Goal: Information Seeking & Learning: Check status

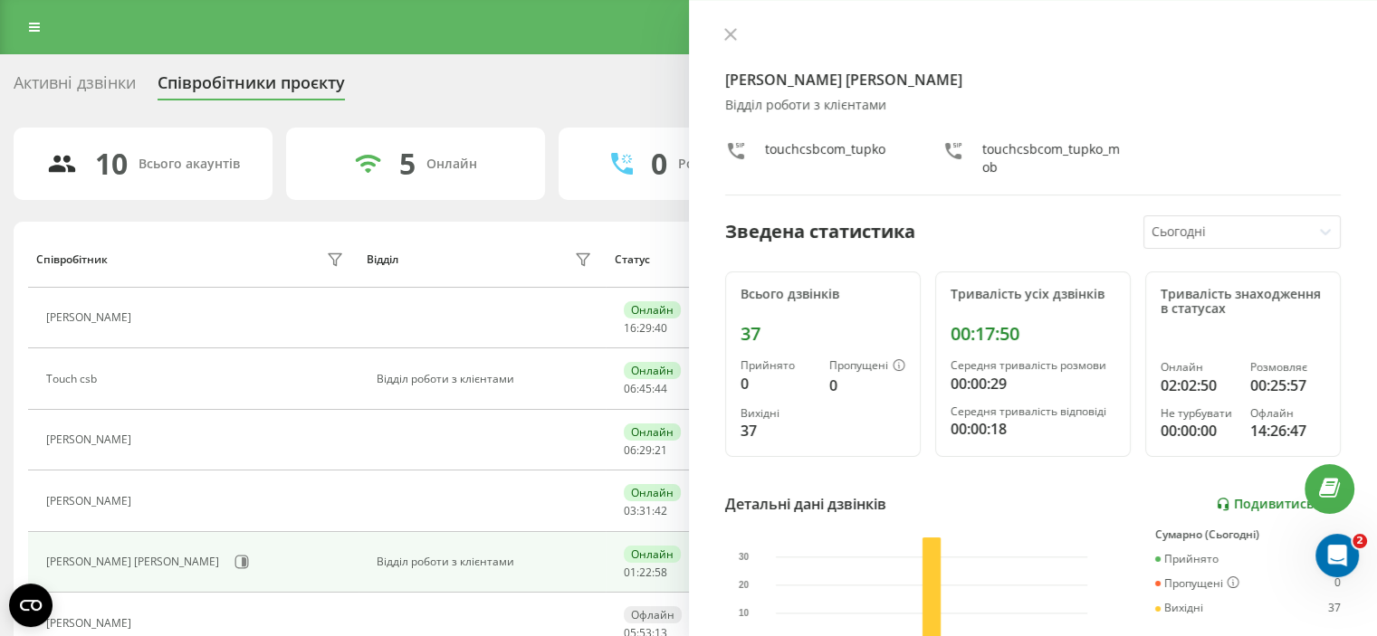
click at [1274, 502] on link "Подивитись звіт" at bounding box center [1278, 504] width 125 height 15
click at [732, 28] on icon at bounding box center [730, 34] width 13 height 13
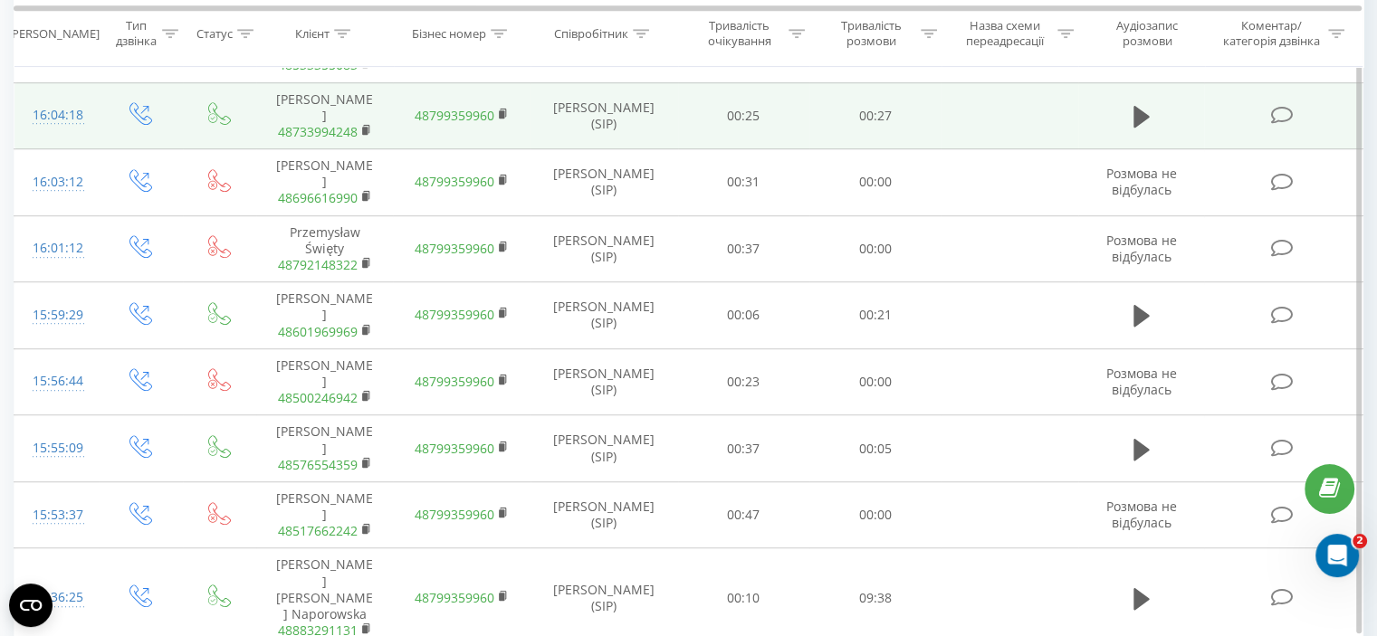
scroll to position [1213, 0]
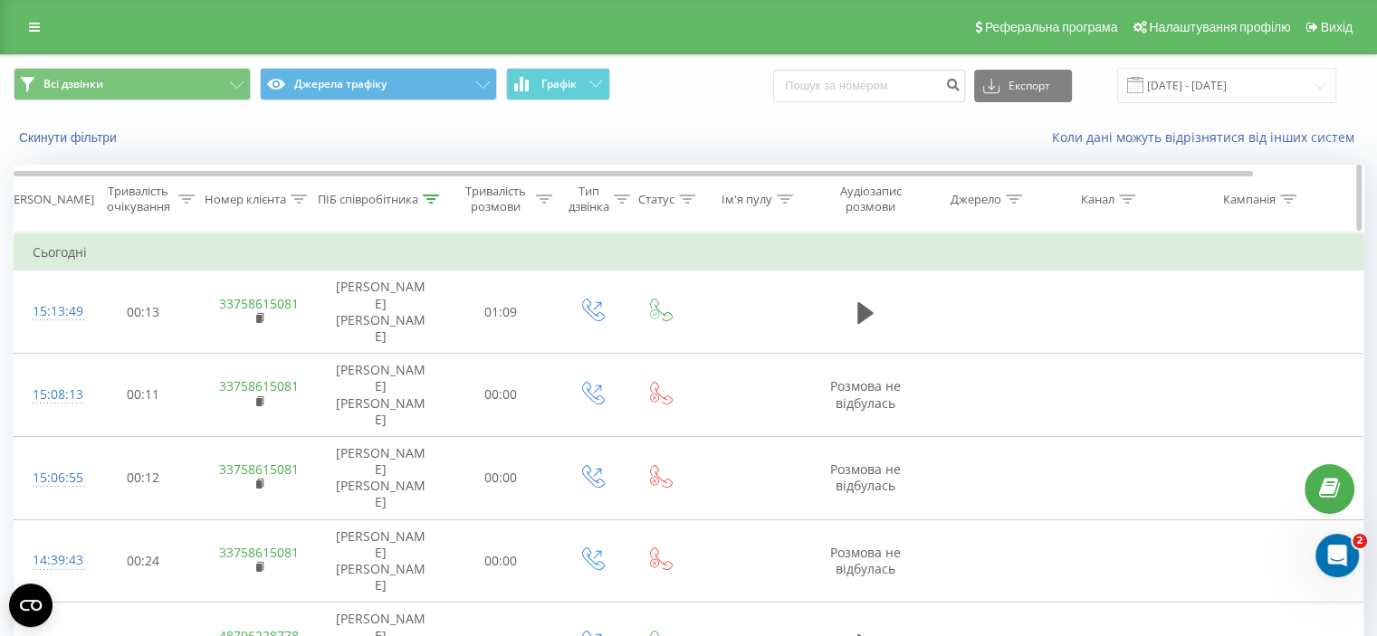
click at [43, 202] on div "Дата дзвінка" at bounding box center [48, 199] width 91 height 15
click at [61, 201] on div "Дата дзвінка" at bounding box center [48, 199] width 91 height 15
click at [74, 254] on td "Сьогодні" at bounding box center [747, 252] width 1467 height 36
click at [65, 252] on td "Сьогодні" at bounding box center [747, 252] width 1467 height 36
click at [65, 250] on td "Сьогодні" at bounding box center [747, 252] width 1467 height 36
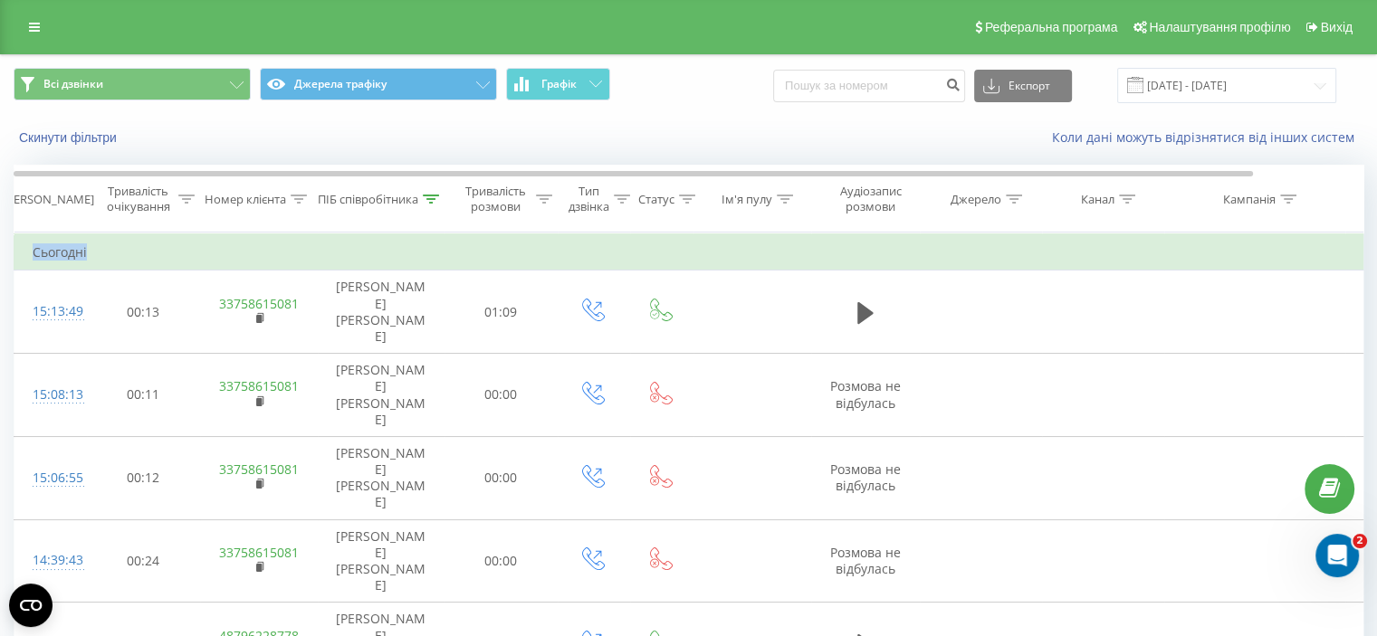
click at [69, 251] on td "Сьогодні" at bounding box center [747, 252] width 1467 height 36
click at [106, 249] on td "Сьогодні" at bounding box center [747, 252] width 1467 height 36
click at [151, 191] on div "Тривалість очікування" at bounding box center [138, 199] width 72 height 31
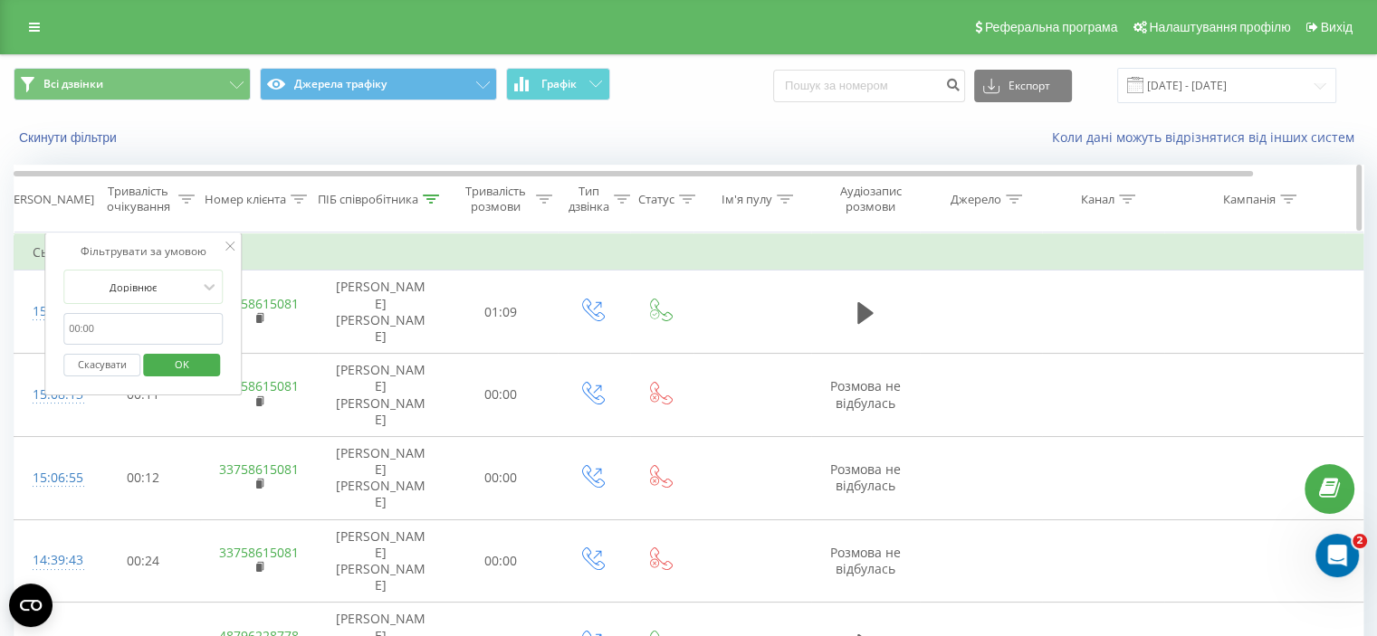
click at [165, 194] on div "Тривалість очікування" at bounding box center [138, 199] width 72 height 31
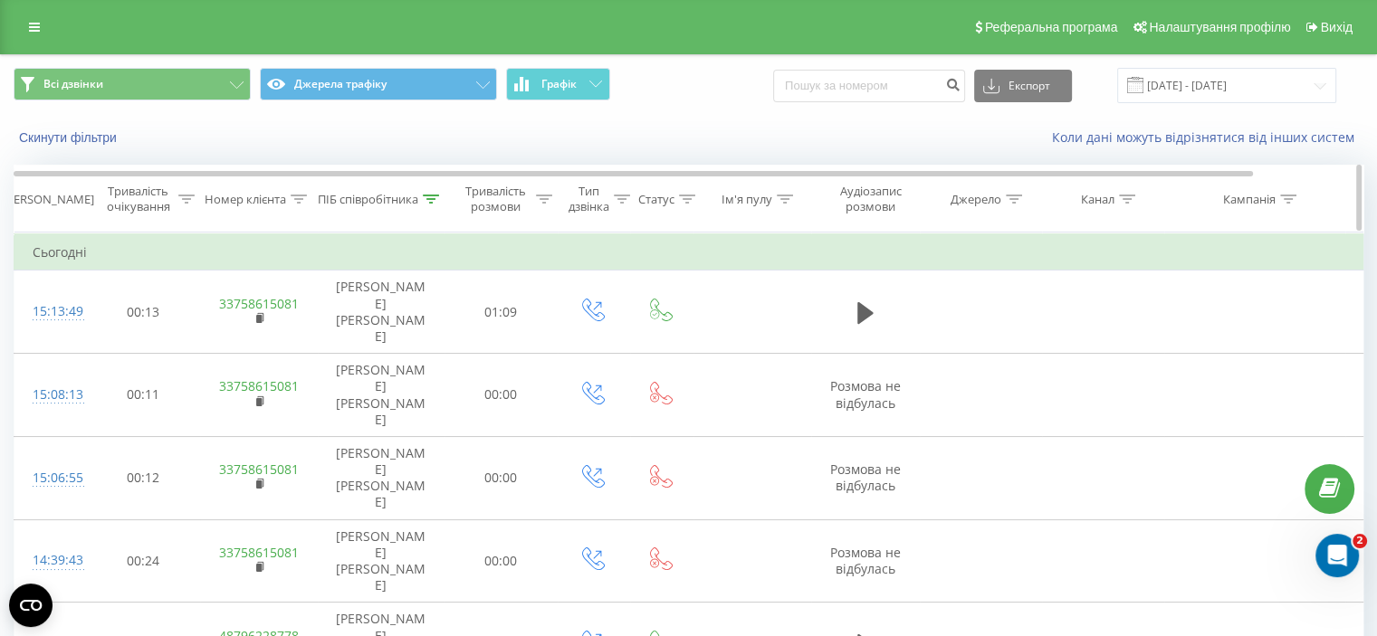
click at [63, 200] on div "Дата дзвінка" at bounding box center [48, 199] width 91 height 15
click at [78, 192] on div "Дата дзвінка" at bounding box center [48, 199] width 91 height 15
click at [1214, 80] on input "21.08.2025 - 21.08.2025" at bounding box center [1226, 85] width 219 height 35
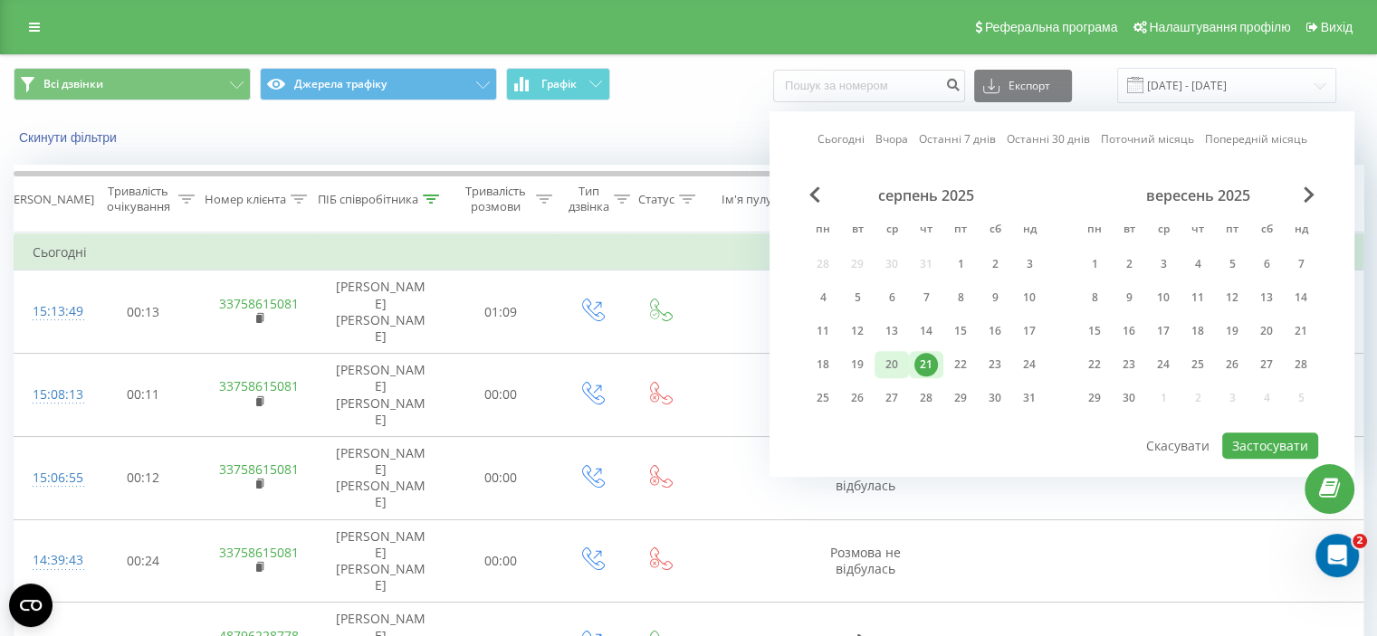
click at [889, 368] on div "20" at bounding box center [892, 365] width 24 height 24
click at [1259, 443] on button "Застосувати" at bounding box center [1270, 446] width 96 height 26
type input "20.08.2025 - 20.08.2025"
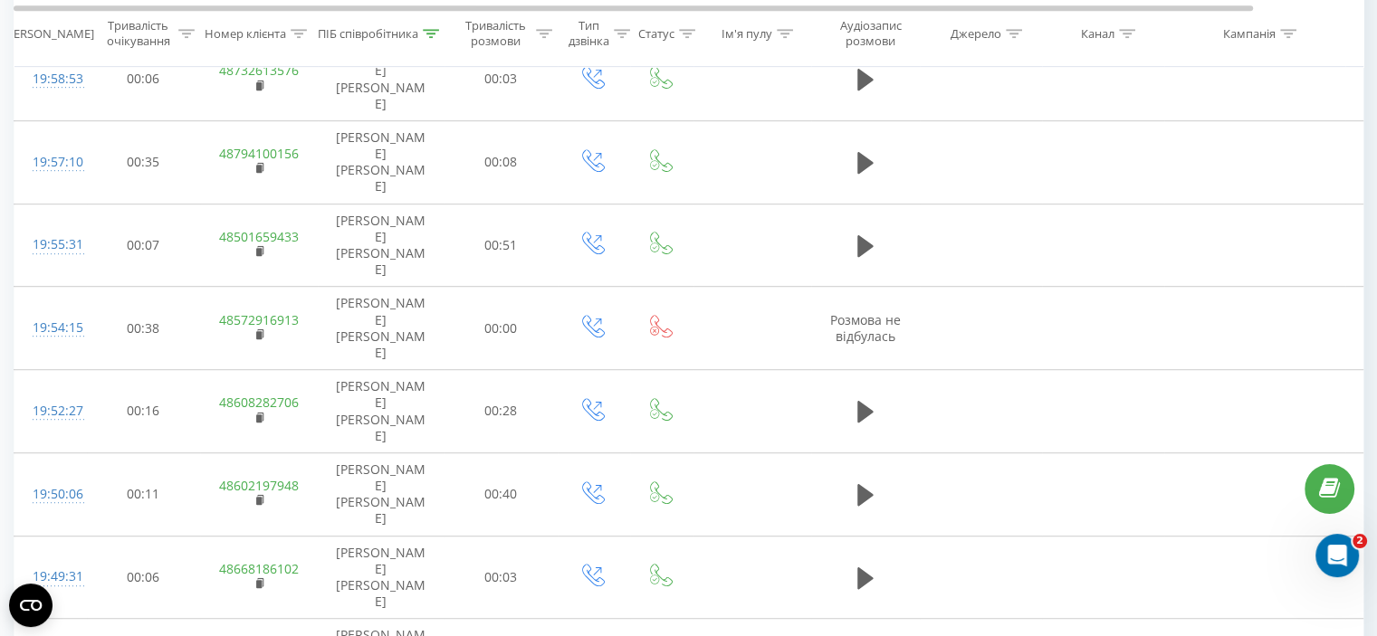
scroll to position [1014, 0]
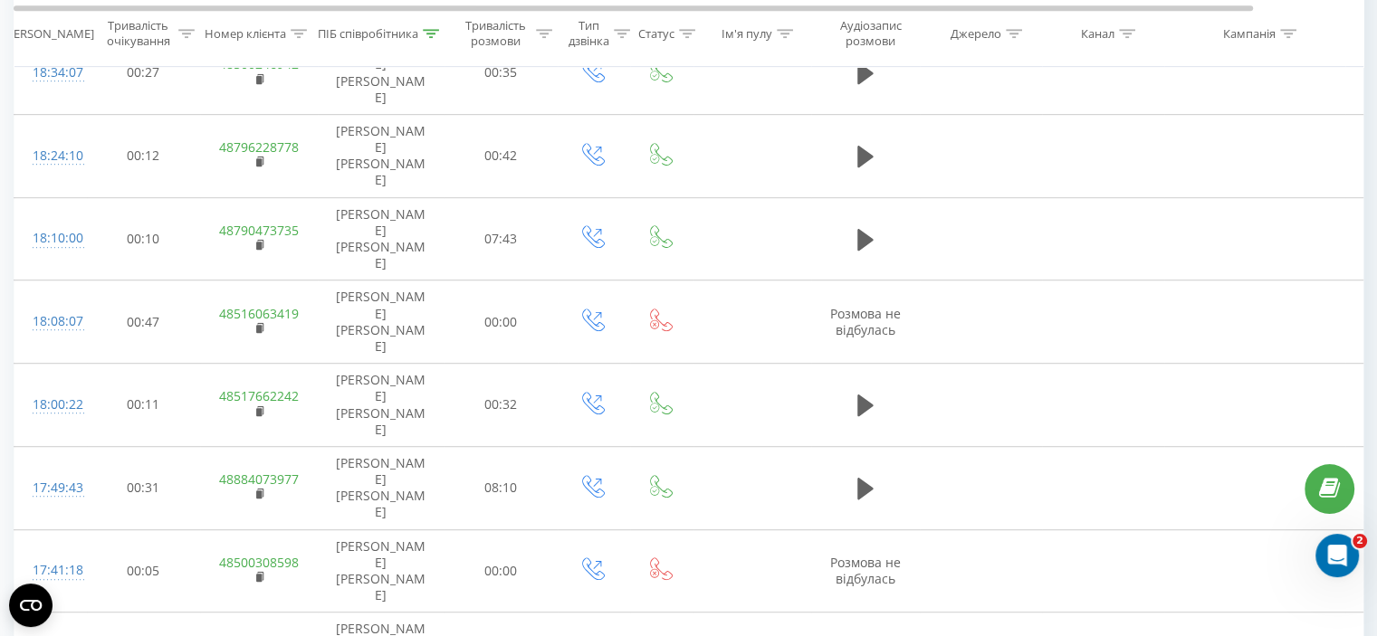
scroll to position [1014, 0]
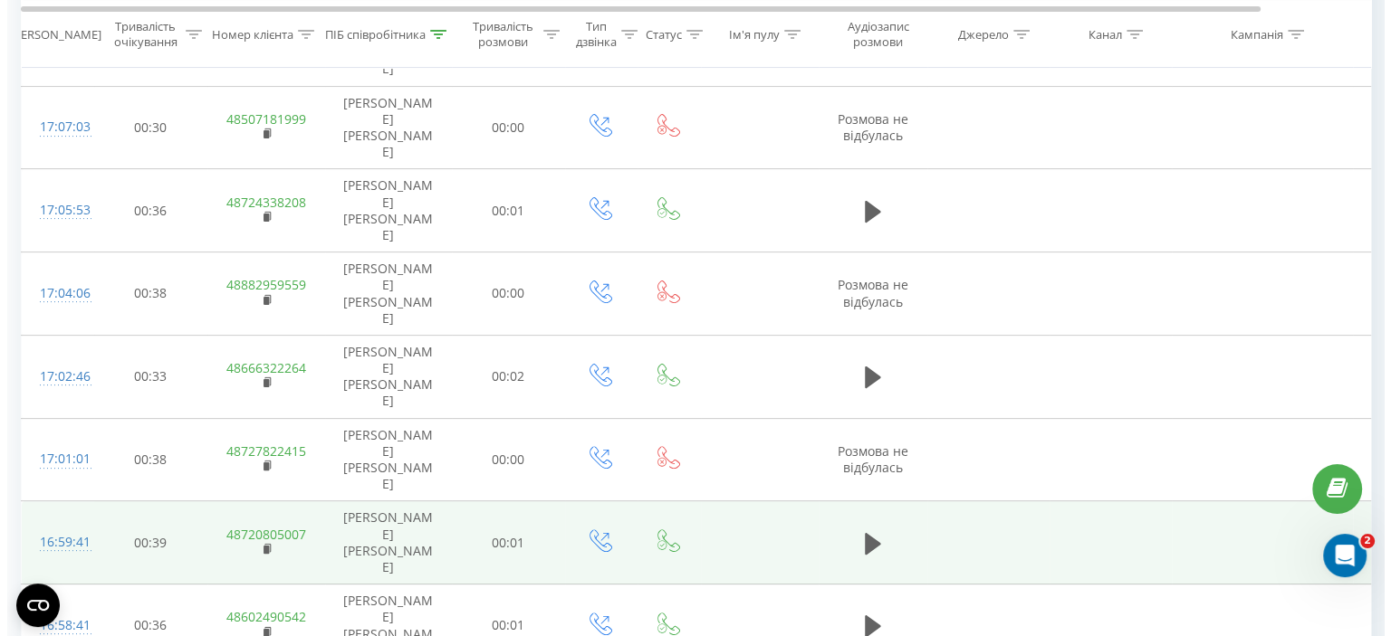
scroll to position [489, 0]
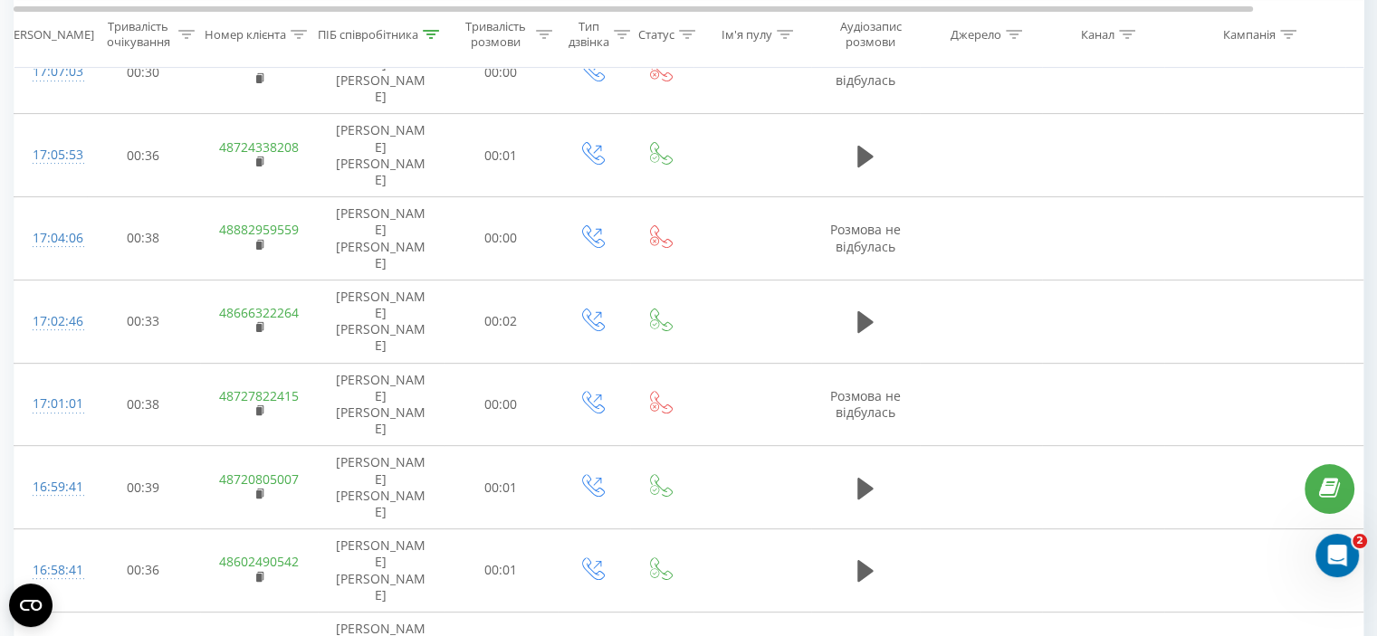
drag, startPoint x: 1204, startPoint y: 631, endPoint x: 1273, endPoint y: 631, distance: 68.8
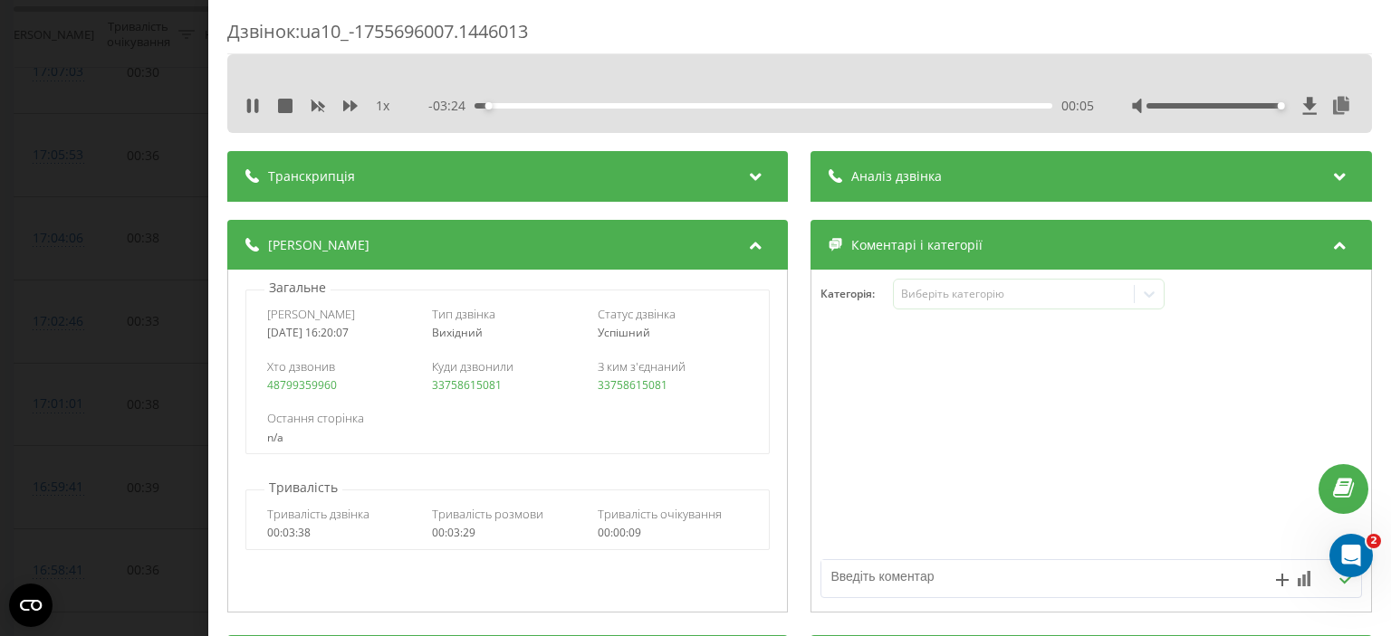
click at [552, 104] on div "00:05" at bounding box center [763, 105] width 577 height 5
click at [623, 104] on div "00:29" at bounding box center [763, 105] width 577 height 5
click at [741, 104] on div "00:56" at bounding box center [763, 105] width 577 height 5
click at [794, 104] on div "01:40" at bounding box center [763, 105] width 577 height 5
click at [834, 104] on div "00:00" at bounding box center [763, 105] width 577 height 5
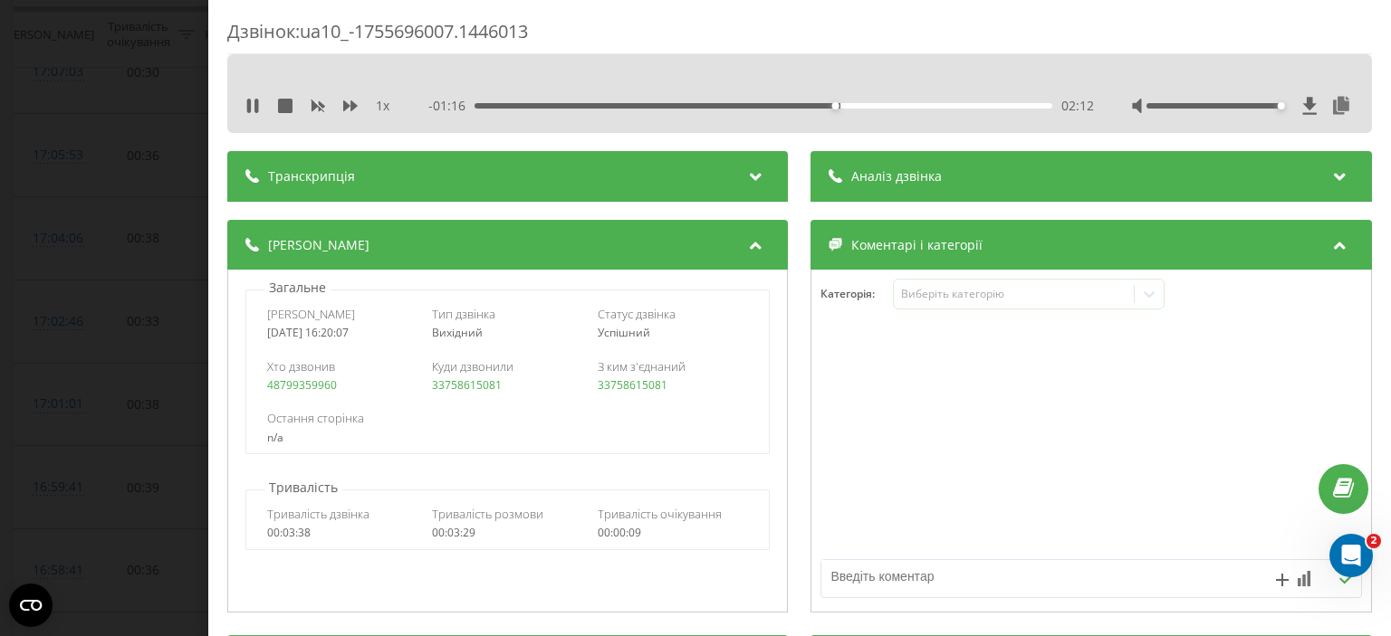
click at [888, 104] on div "02:12" at bounding box center [763, 105] width 577 height 5
drag, startPoint x: 71, startPoint y: 350, endPoint x: 156, endPoint y: 340, distance: 85.8
click at [72, 350] on div "Дзвінок : ua10_-1755696007.1446013 1 x - 03:29 00:00 00:00 Транскрипція Для AI-…" at bounding box center [695, 318] width 1391 height 636
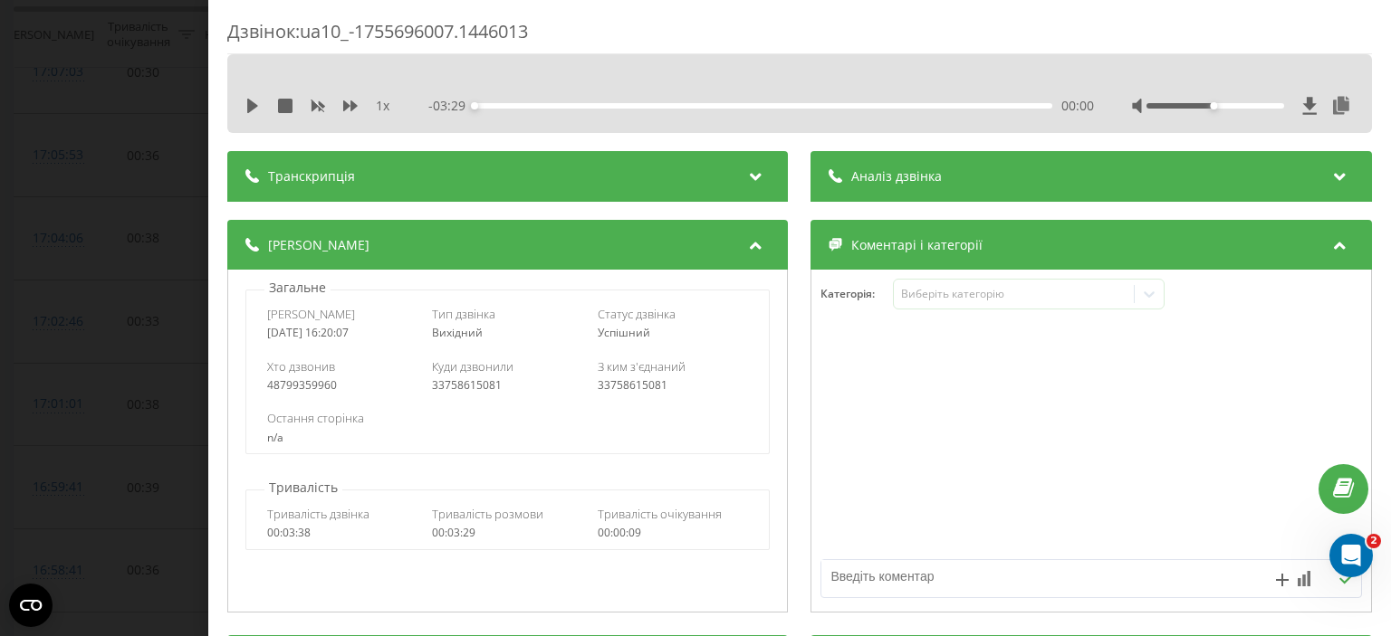
click at [706, 115] on div "1 x - 03:29 00:00 00:00" at bounding box center [799, 105] width 1117 height 27
click at [736, 99] on div "- 03:29 00:00 00:00" at bounding box center [761, 106] width 665 height 18
click at [761, 104] on div "01:45" at bounding box center [763, 105] width 577 height 5
click at [811, 106] on div "00:00" at bounding box center [763, 105] width 577 height 5
click at [254, 104] on icon at bounding box center [252, 106] width 11 height 14
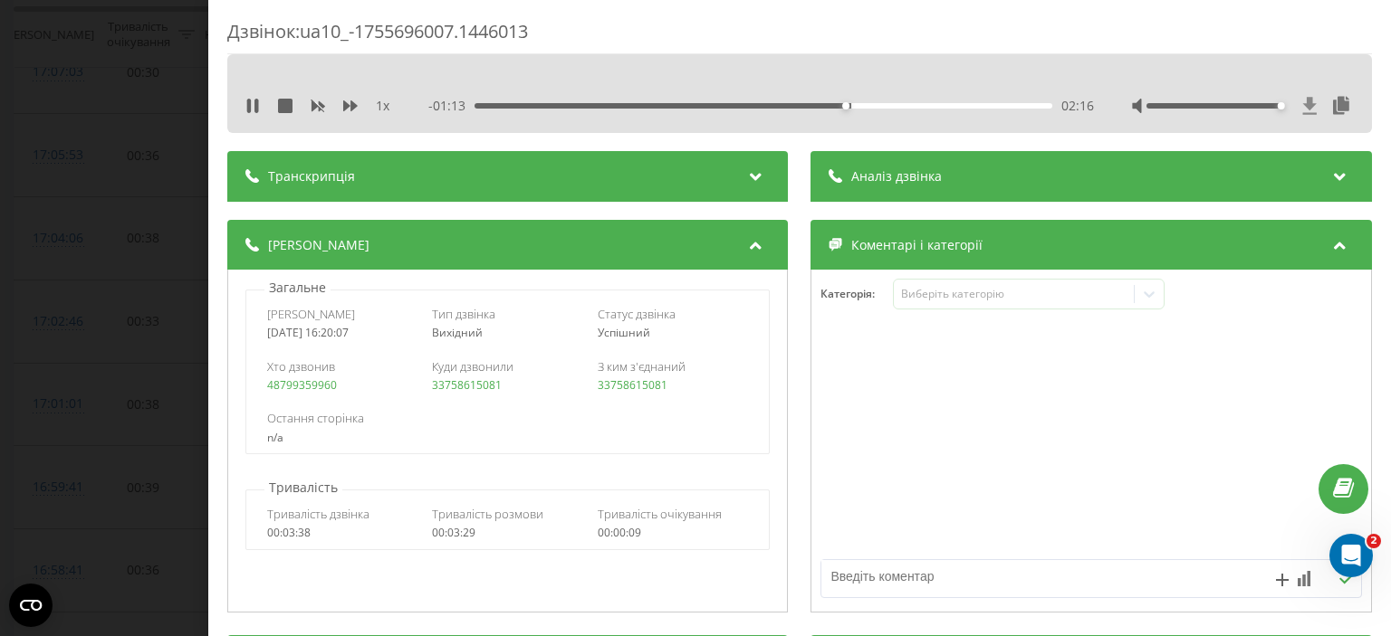
drag, startPoint x: 1206, startPoint y: 103, endPoint x: 1295, endPoint y: 111, distance: 89.1
click at [1295, 111] on div at bounding box center [1243, 106] width 222 height 18
click at [613, 106] on div "02:26" at bounding box center [763, 105] width 577 height 5
click at [542, 104] on div "01:24" at bounding box center [763, 105] width 577 height 5
click at [134, 374] on div "Дзвінок : ua10_-1755696007.1446013 1 x - 02:59 00:30 00:30 Транскрипція Для AI-…" at bounding box center [695, 318] width 1391 height 636
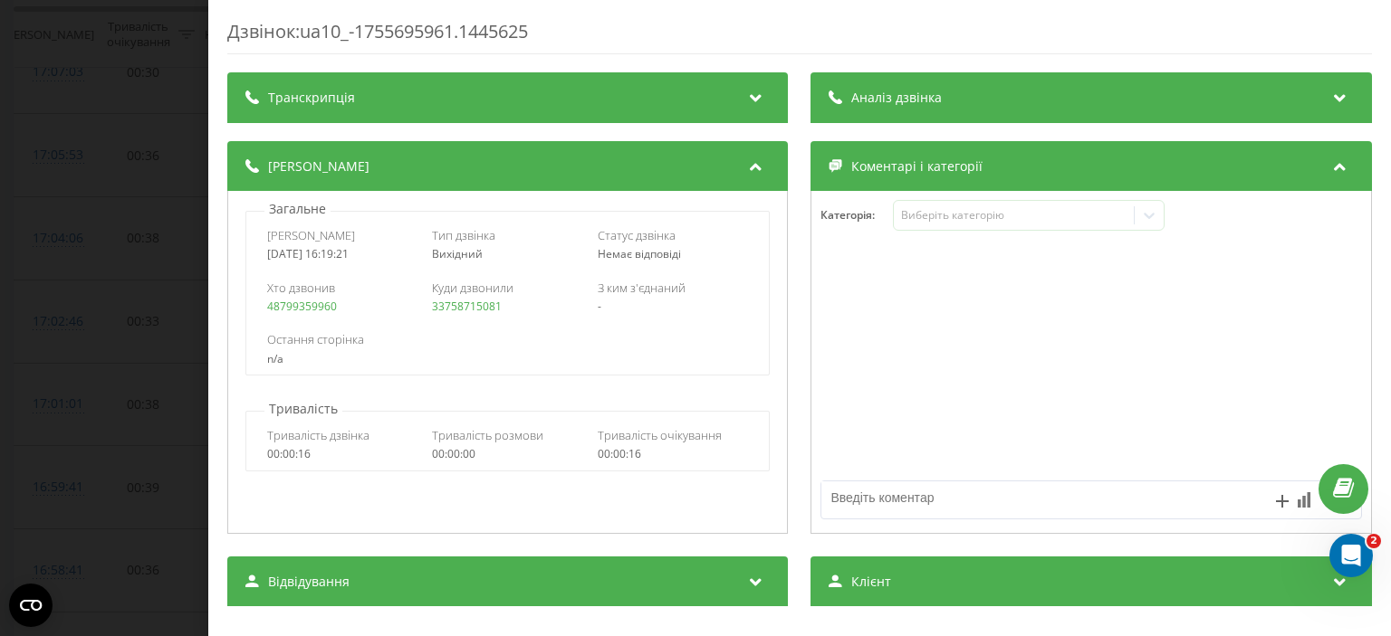
click at [127, 206] on div "Дзвінок : ua10_-1755695961.1445625 Транскрипція Для AI-аналізу майбутніх дзвінк…" at bounding box center [695, 318] width 1391 height 636
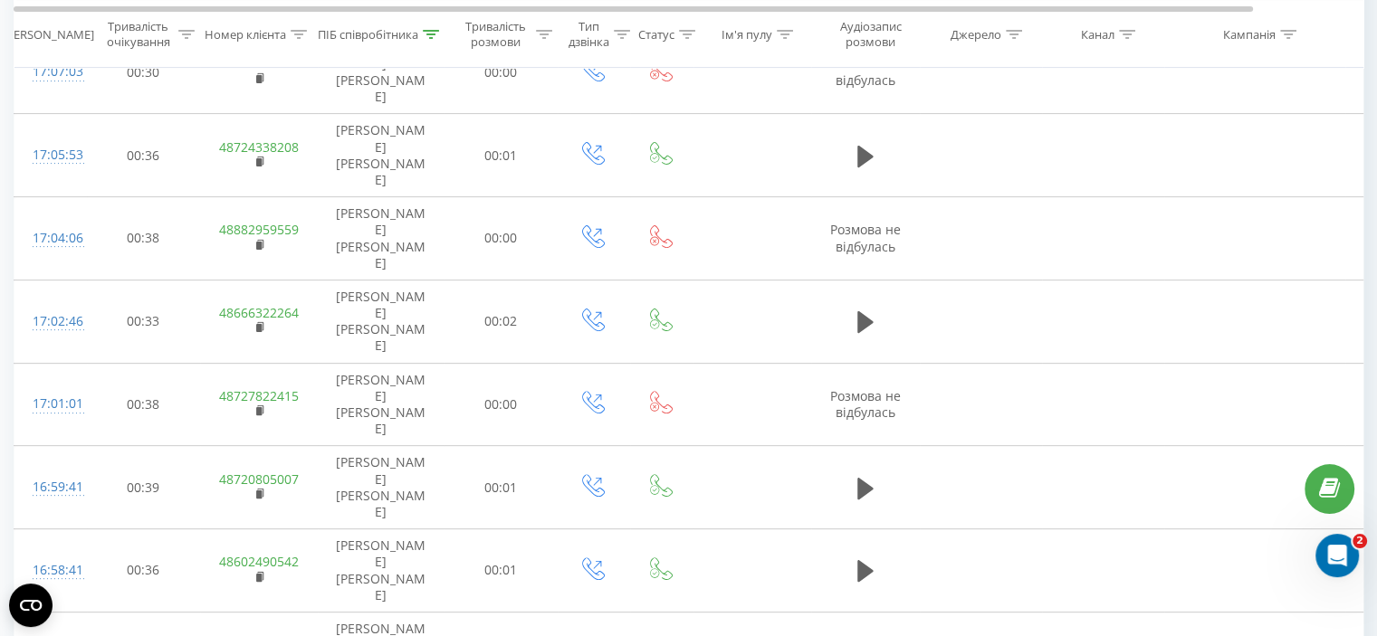
drag, startPoint x: 1205, startPoint y: 632, endPoint x: 1254, endPoint y: 631, distance: 48.9
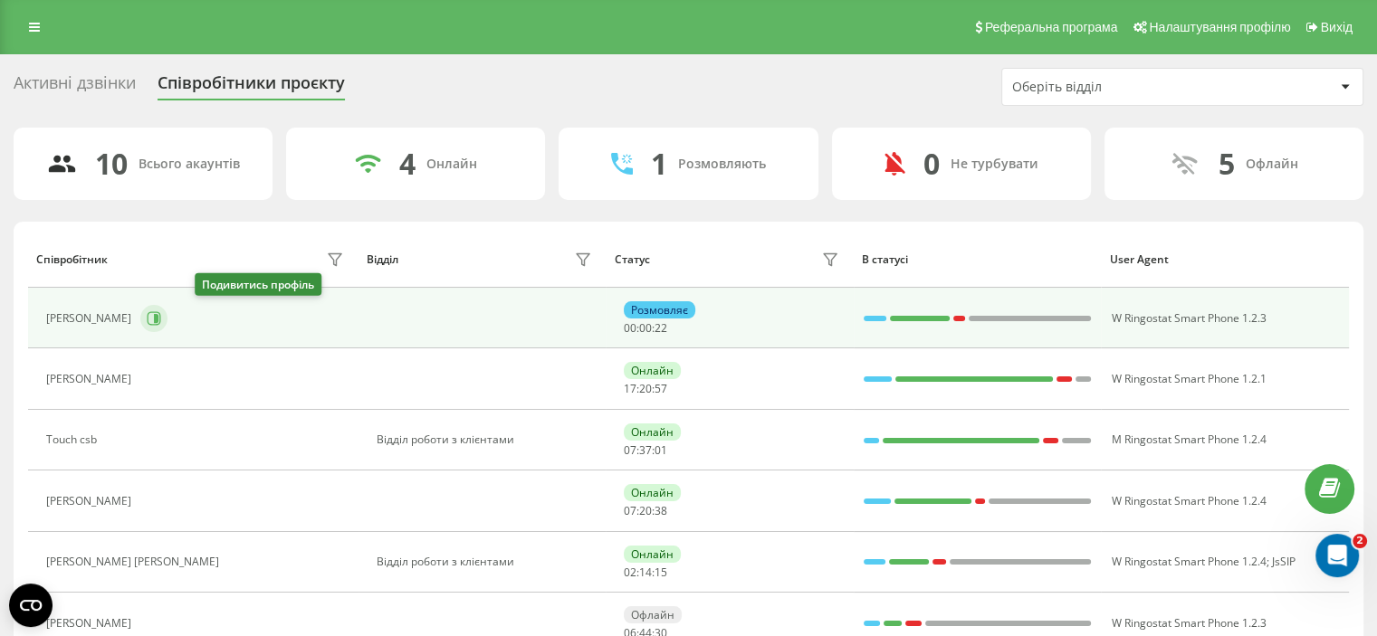
click at [161, 311] on icon at bounding box center [154, 318] width 14 height 14
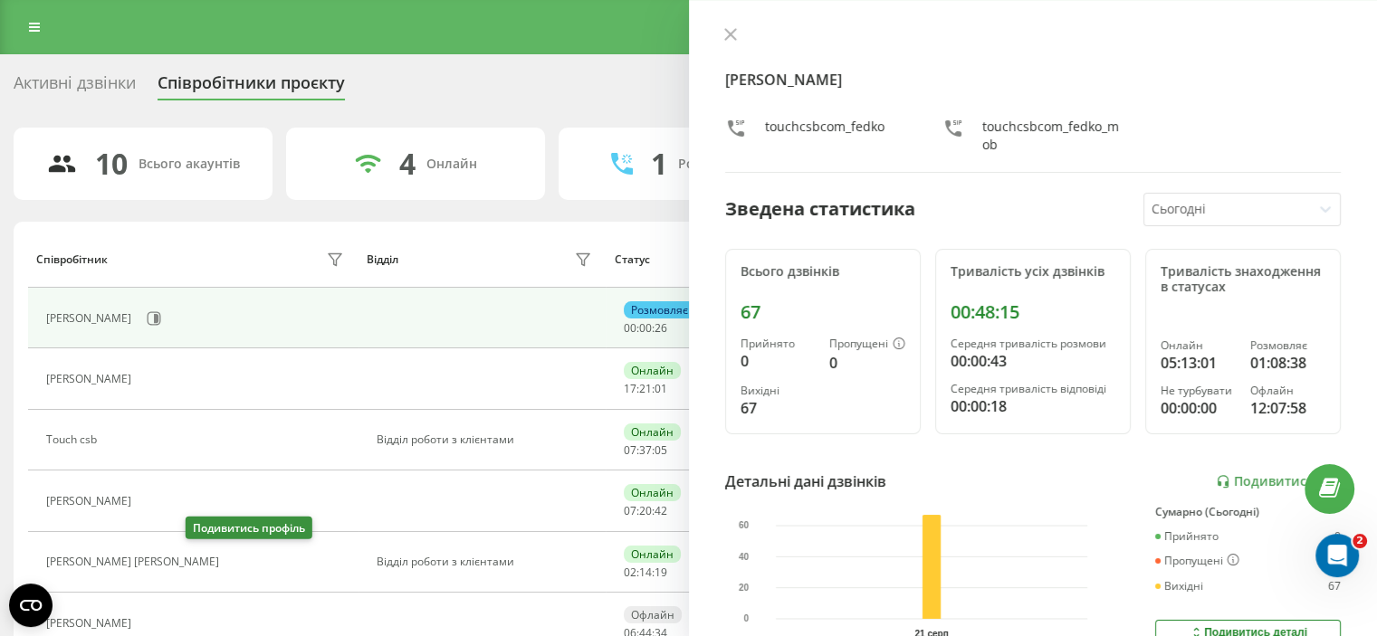
click at [232, 568] on icon at bounding box center [239, 562] width 14 height 14
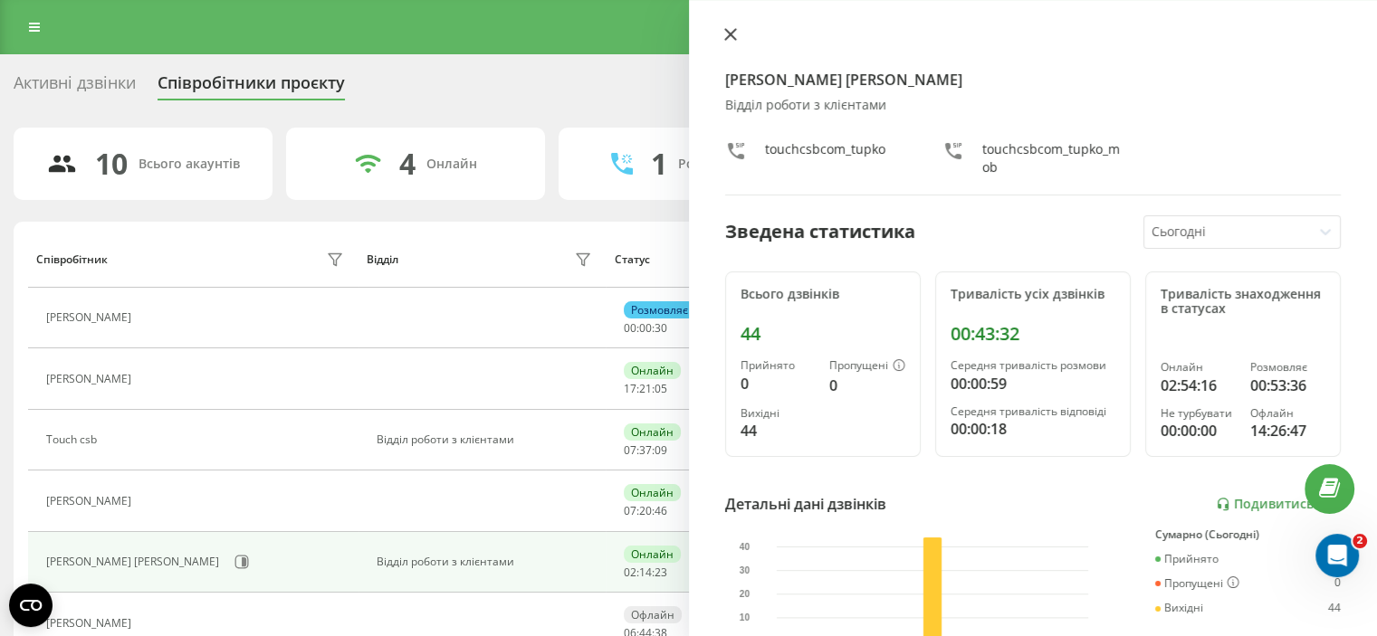
click at [736, 33] on button at bounding box center [731, 35] width 24 height 17
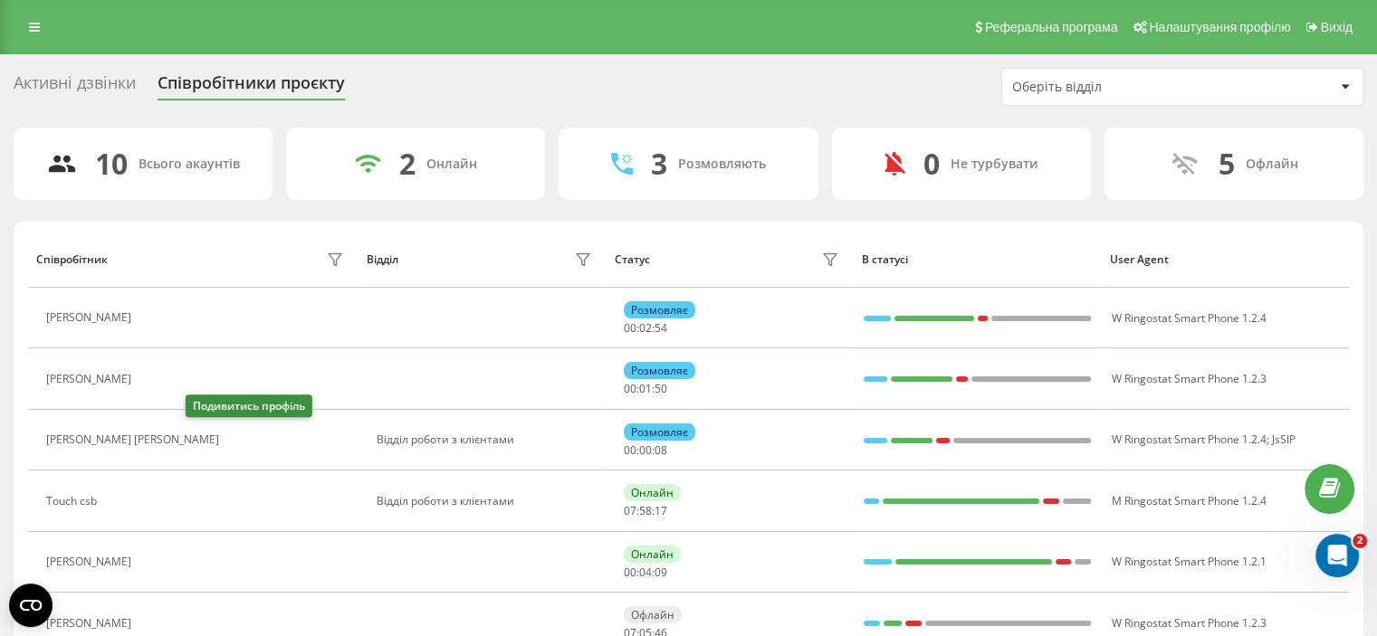
drag, startPoint x: 197, startPoint y: 443, endPoint x: 217, endPoint y: 430, distance: 23.6
click at [232, 444] on icon at bounding box center [239, 441] width 14 height 14
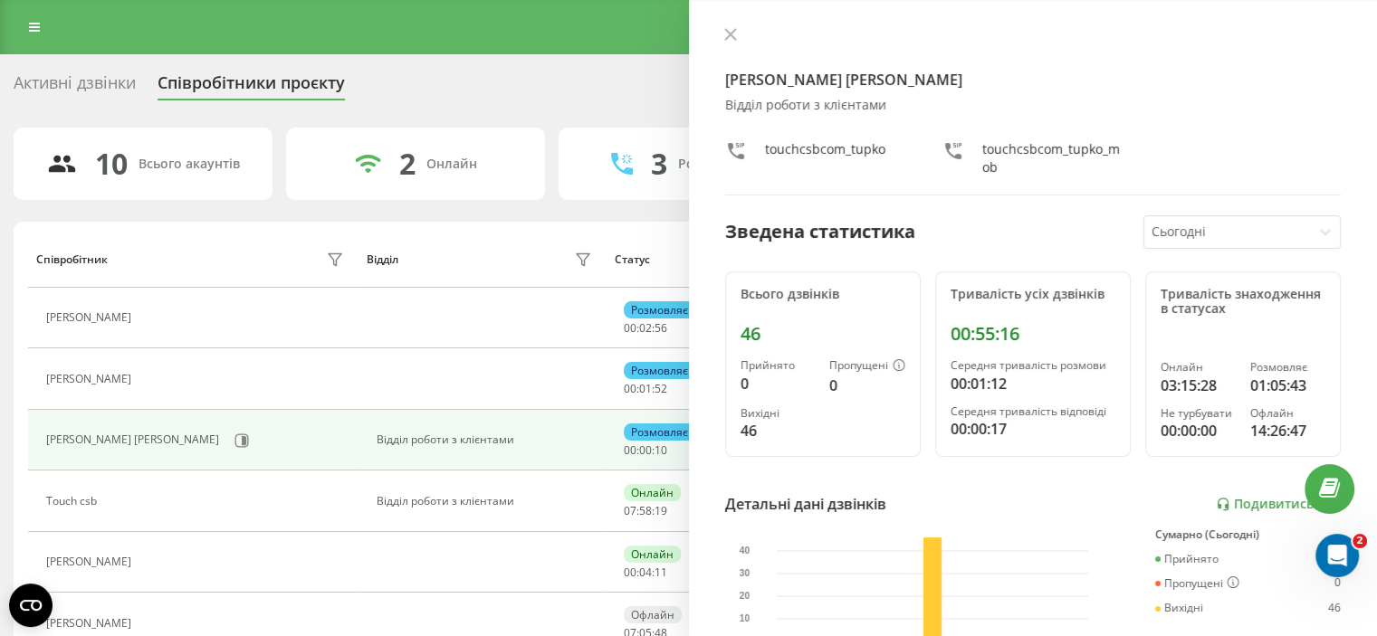
click at [637, 73] on div "Активні дзвінки Співробітники проєкту Оберіть відділ" at bounding box center [689, 87] width 1350 height 38
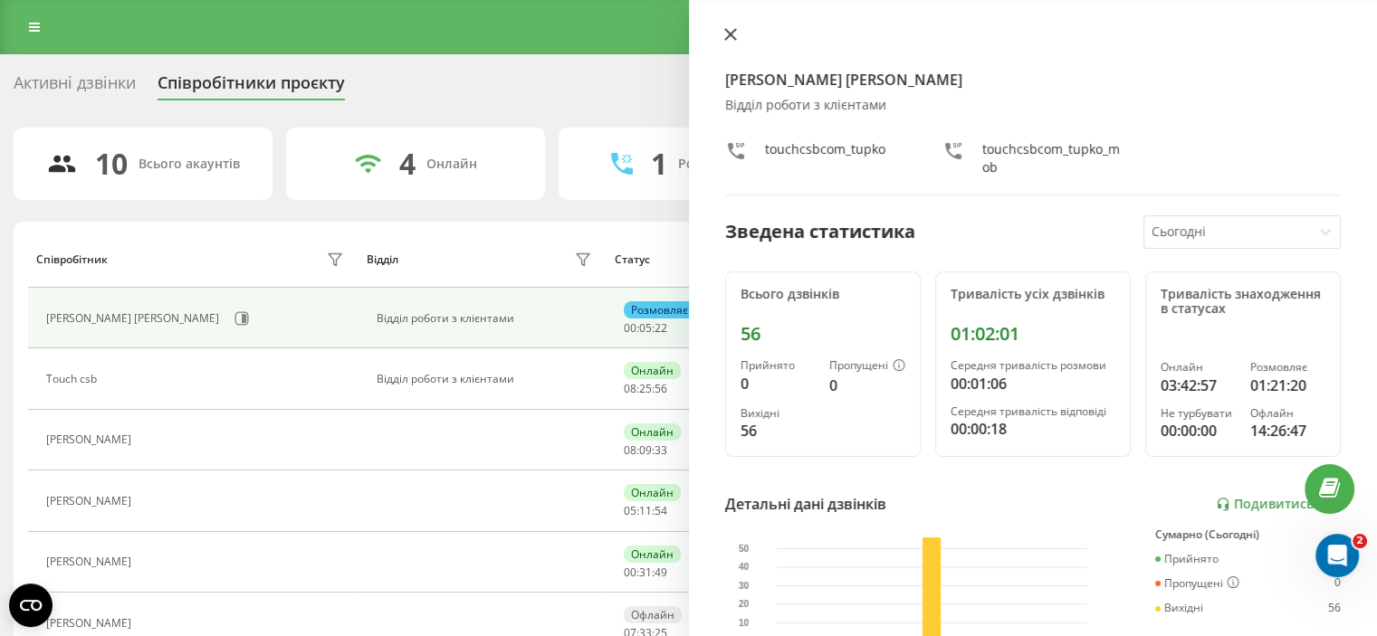
click at [727, 37] on icon at bounding box center [729, 34] width 11 height 11
